Goal: Task Accomplishment & Management: Use online tool/utility

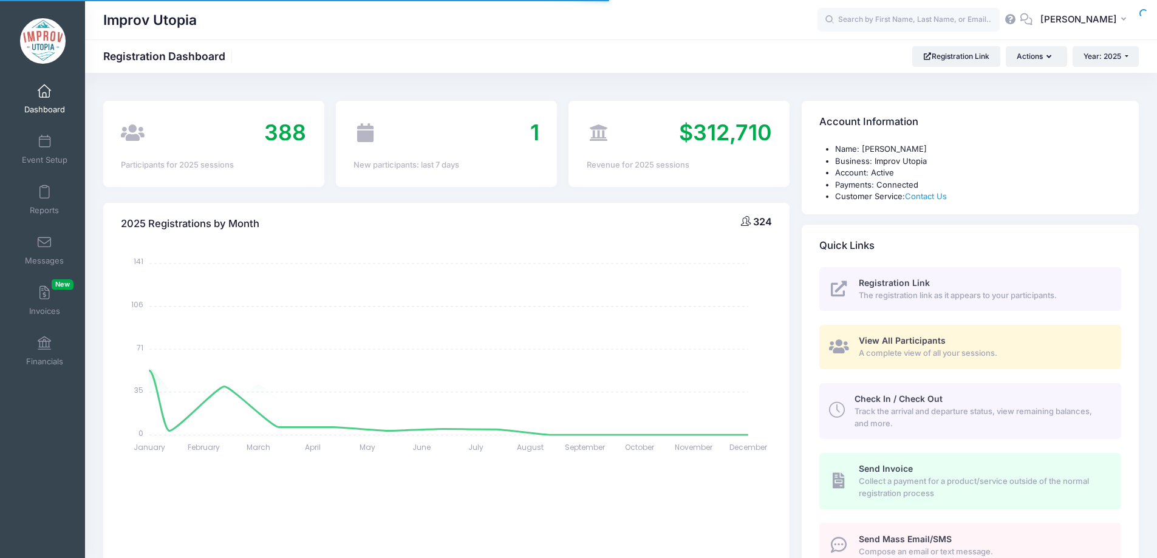
select select
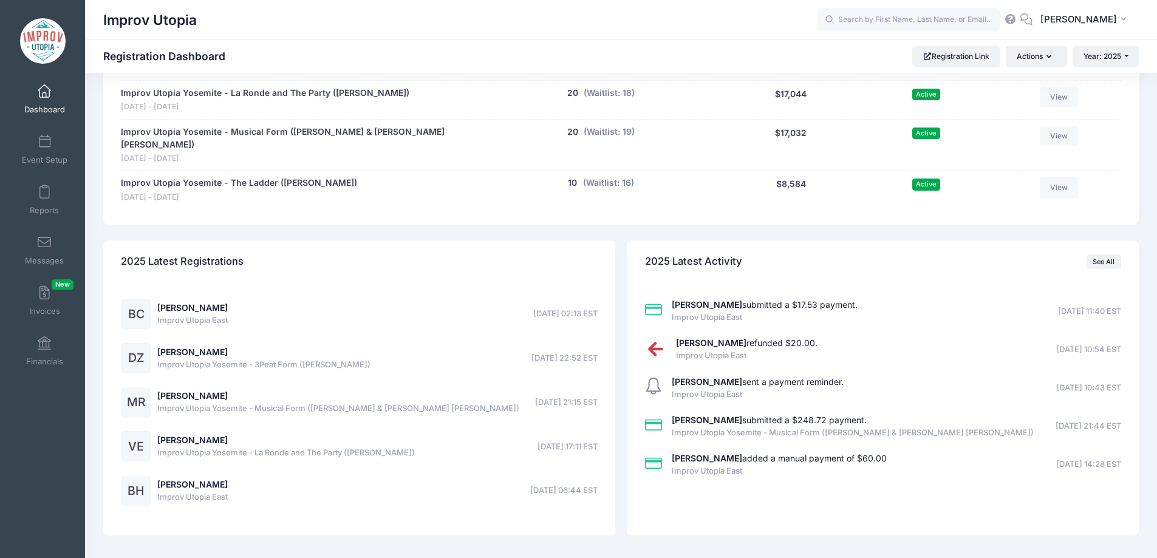
scroll to position [907, 0]
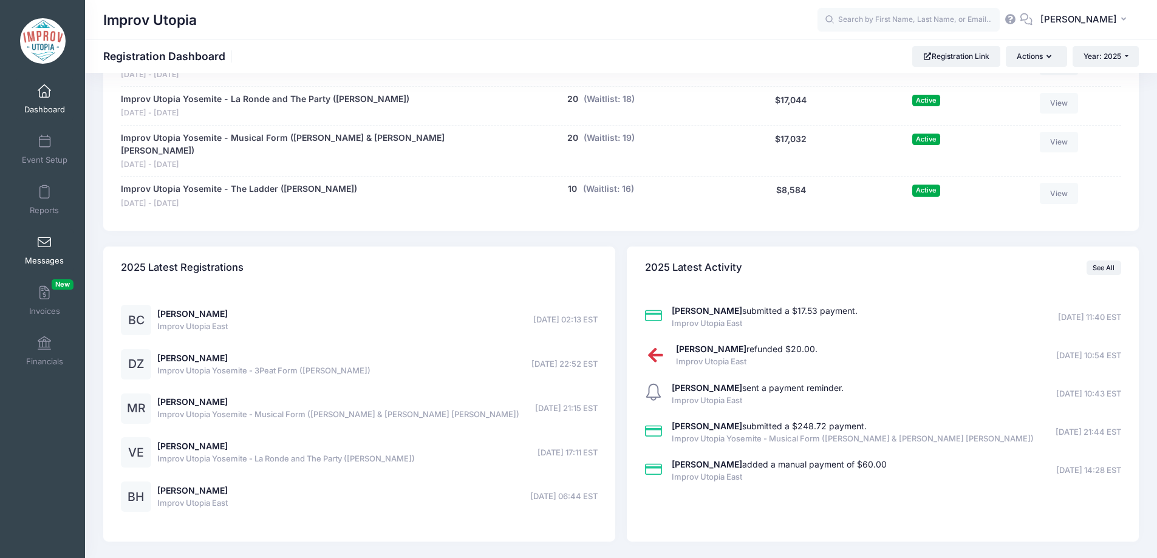
click at [40, 256] on span "Messages" at bounding box center [44, 261] width 39 height 10
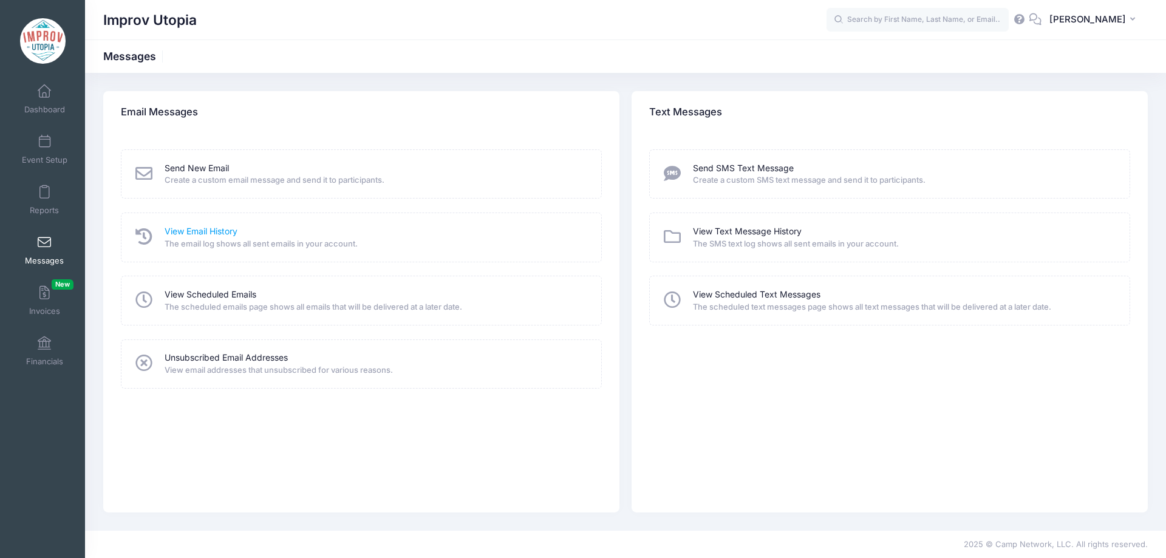
click at [192, 231] on link "View Email History" at bounding box center [201, 231] width 73 height 13
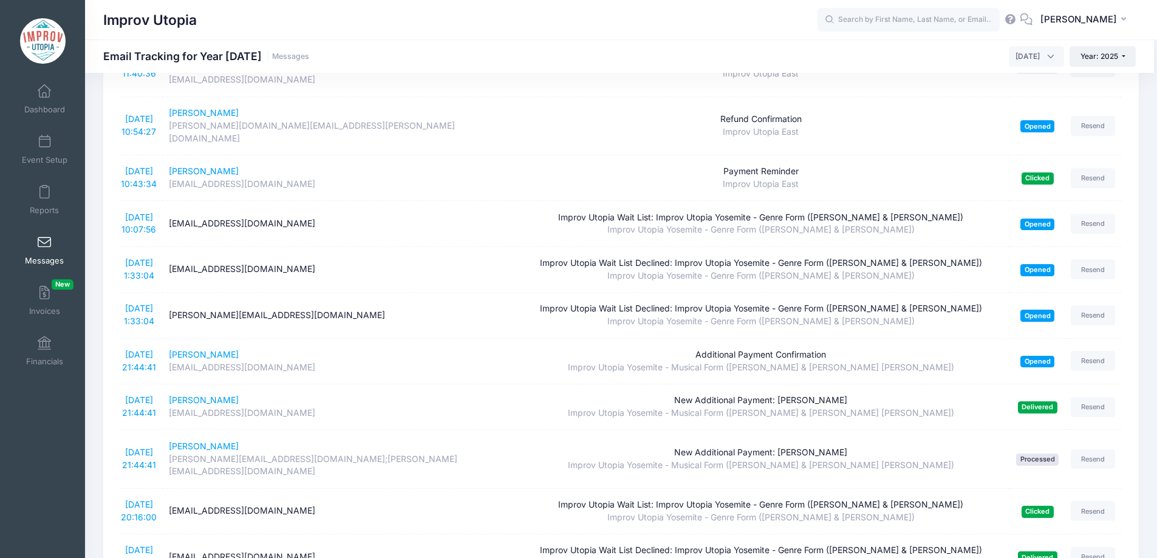
scroll to position [213, 0]
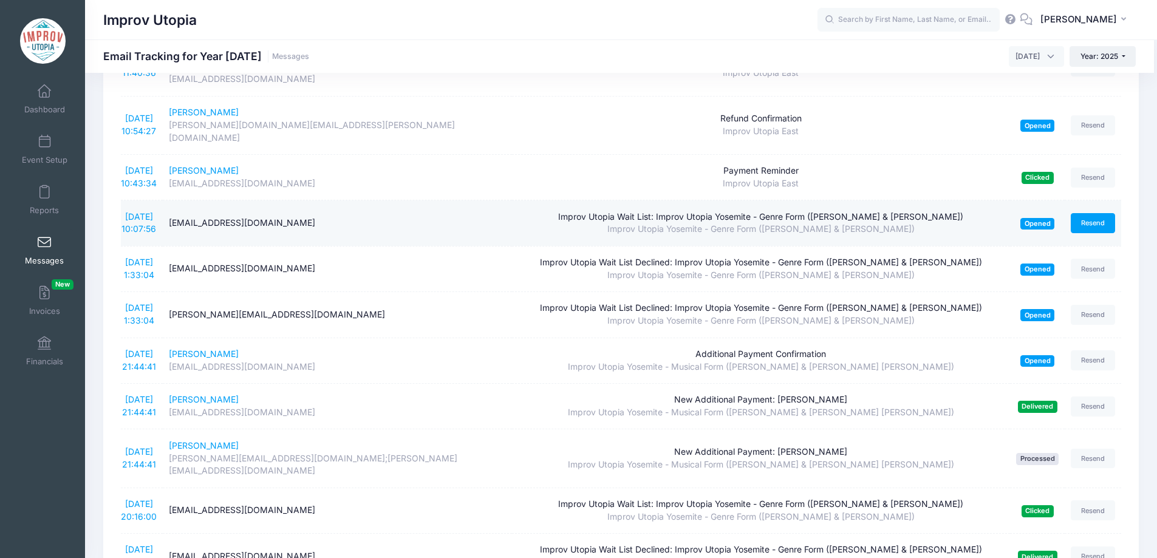
click at [1080, 213] on link "Resend" at bounding box center [1093, 223] width 45 height 20
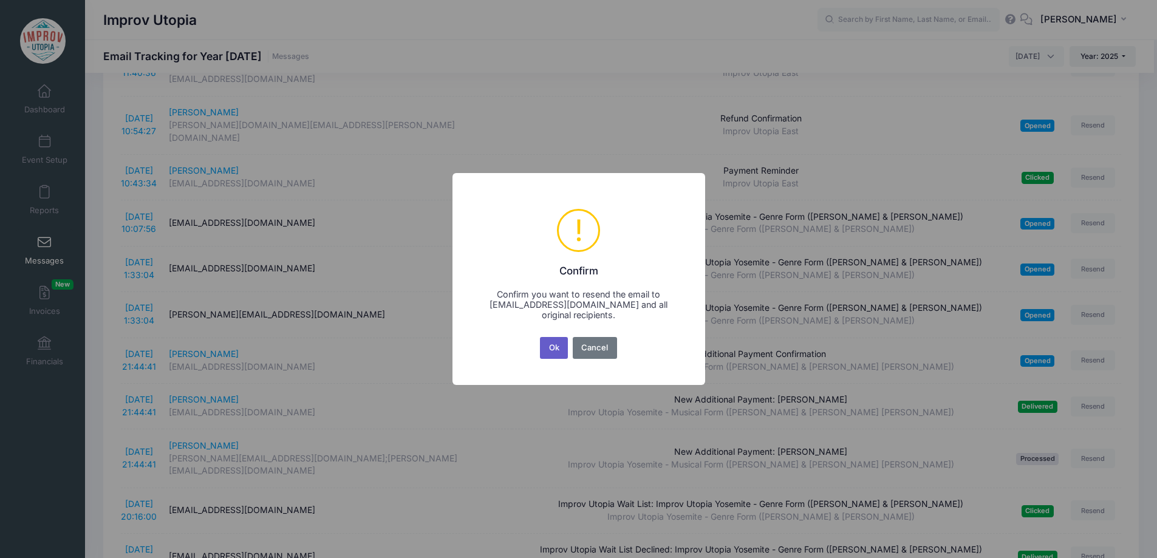
click at [558, 351] on button "Ok" at bounding box center [554, 348] width 28 height 22
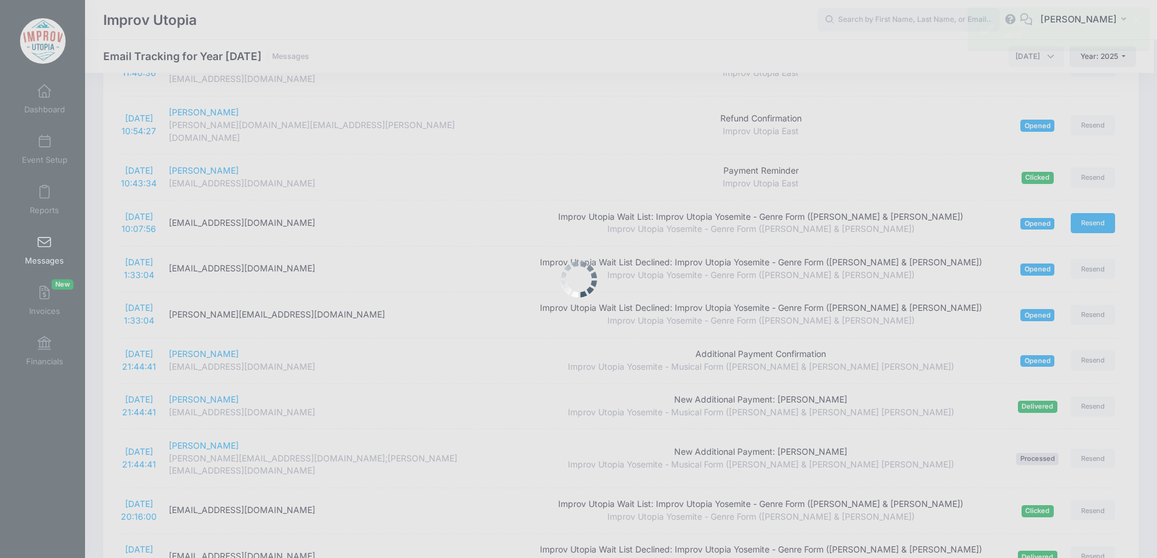
scroll to position [0, 0]
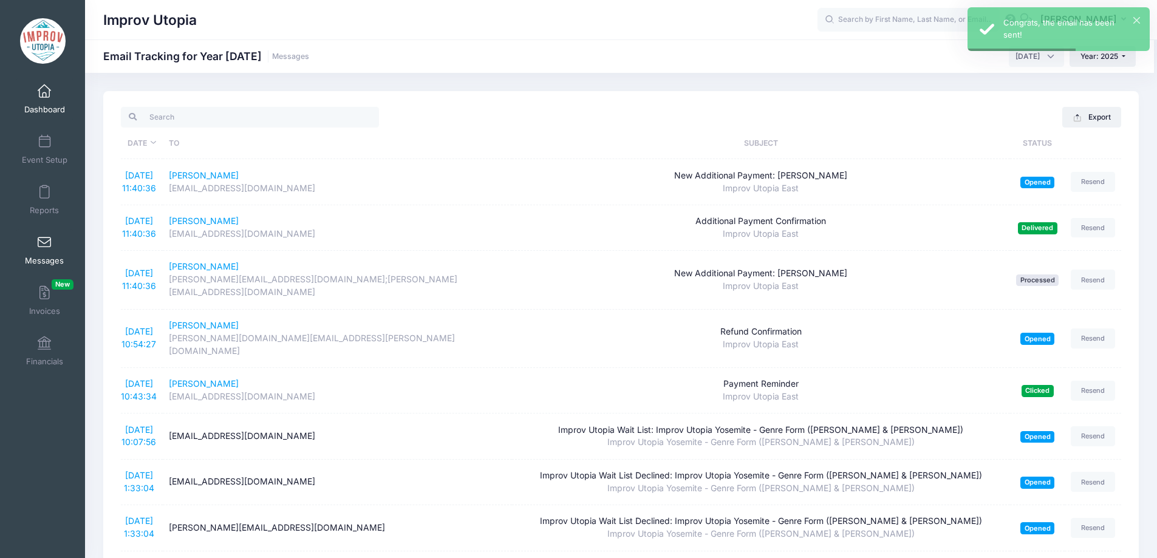
click at [44, 96] on span at bounding box center [44, 91] width 0 height 13
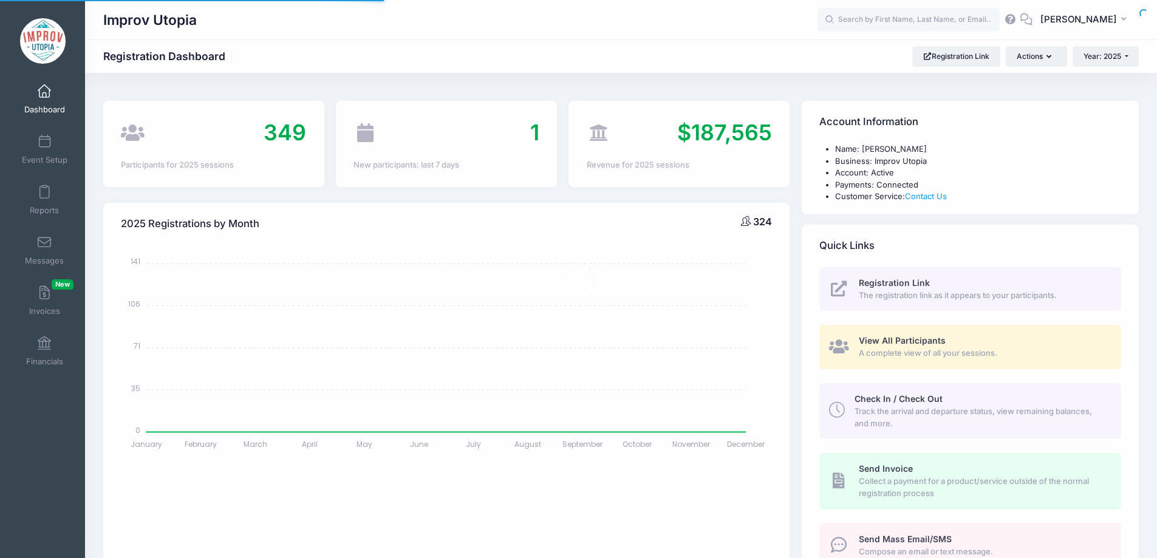
select select
